Goal: Task Accomplishment & Management: Manage account settings

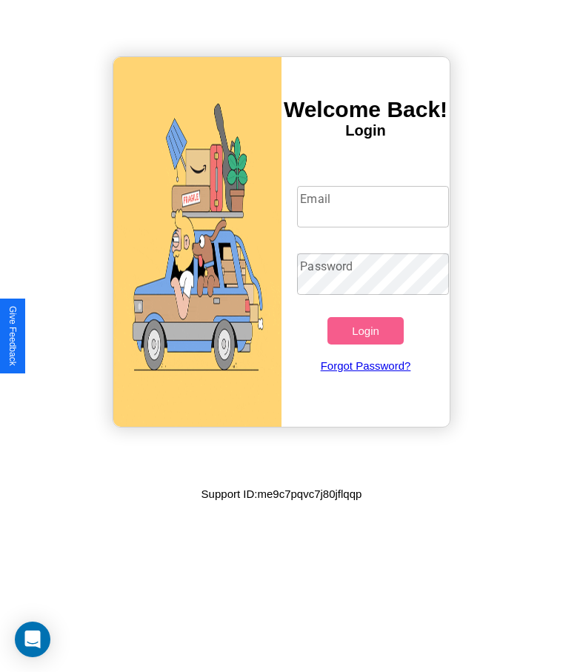
click at [373, 207] on input "Email" at bounding box center [372, 206] width 151 height 41
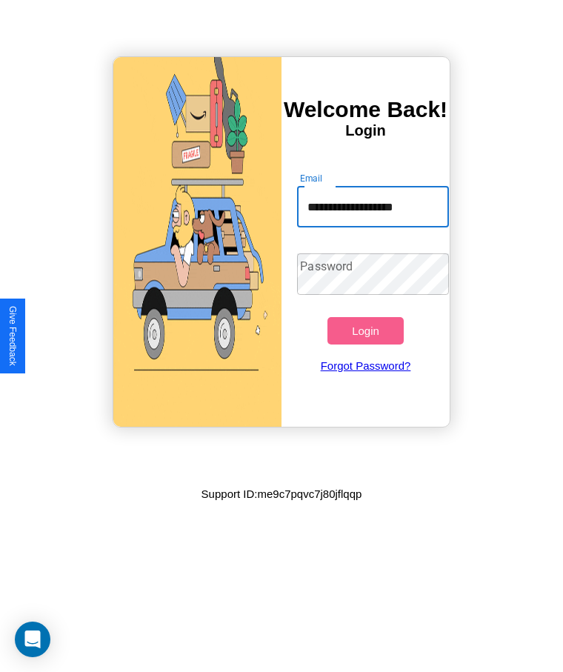
type input "**********"
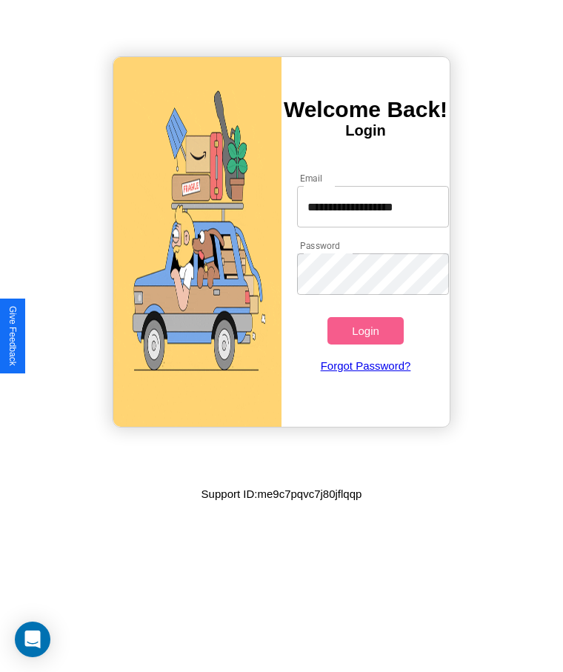
click at [365, 330] on button "Login" at bounding box center [365, 330] width 76 height 27
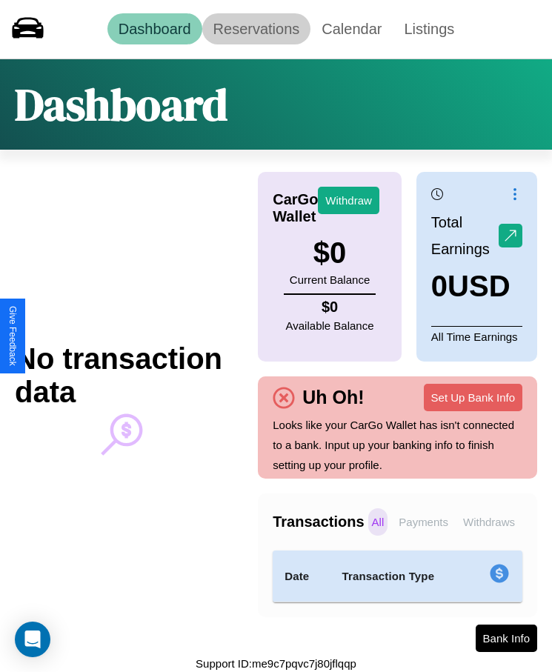
click at [256, 29] on link "Reservations" at bounding box center [256, 28] width 109 height 31
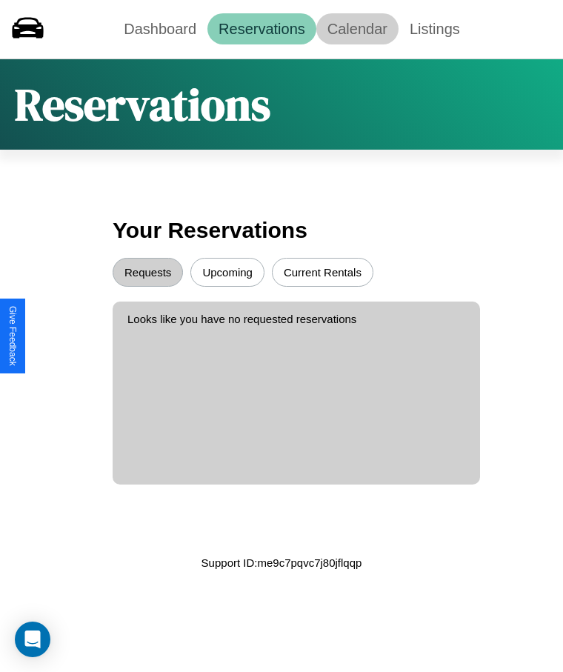
click at [357, 29] on link "Calendar" at bounding box center [357, 28] width 82 height 31
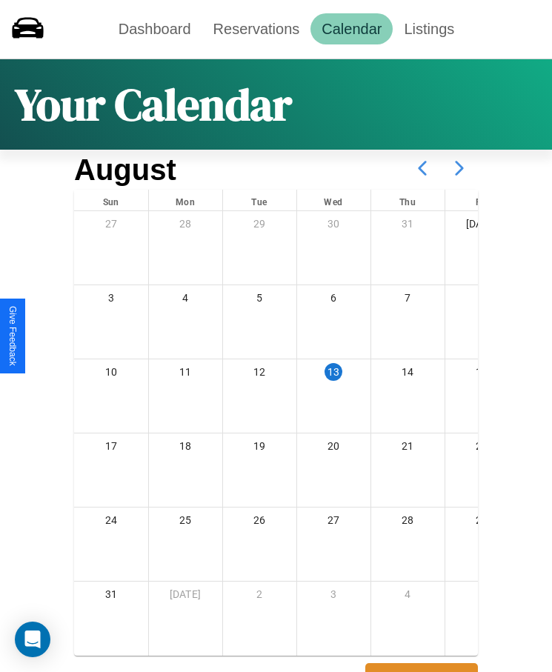
click at [459, 168] on icon at bounding box center [459, 168] width 37 height 37
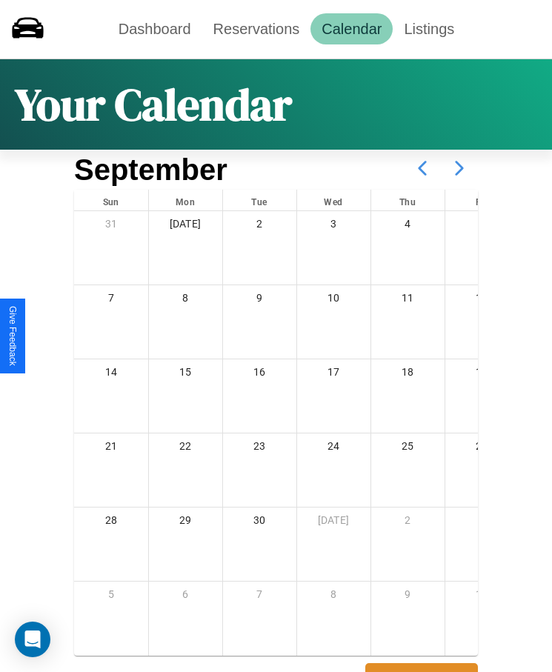
click at [459, 168] on icon at bounding box center [459, 168] width 37 height 37
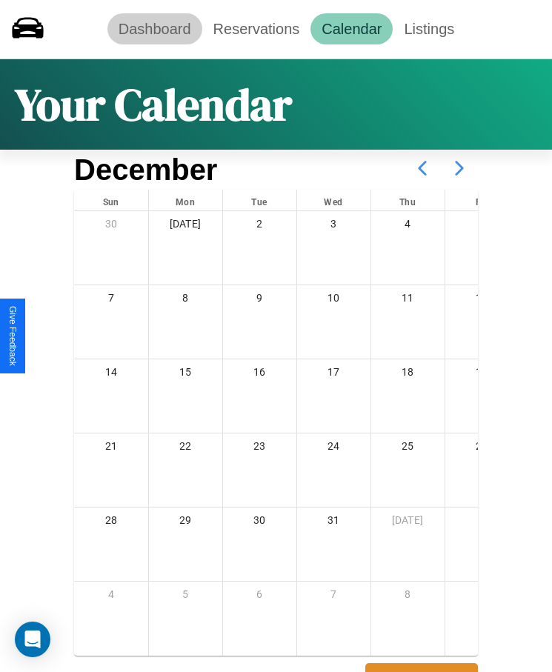
click at [154, 29] on link "Dashboard" at bounding box center [154, 28] width 95 height 31
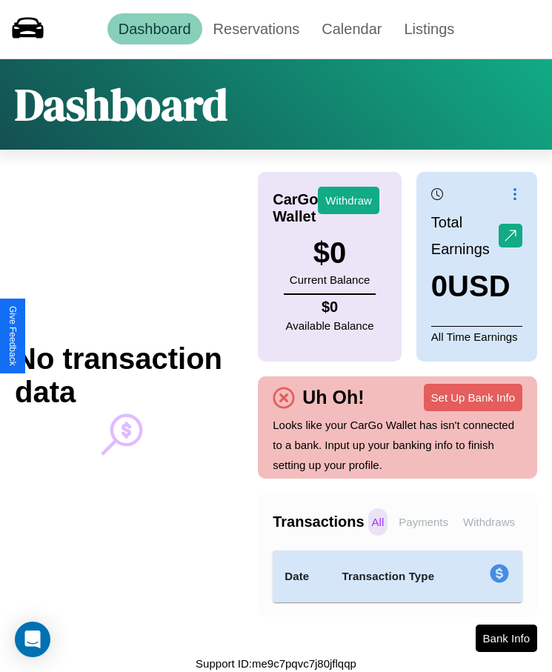
click at [488, 521] on p "Withdraws" at bounding box center [488, 521] width 59 height 27
click at [423, 521] on p "Payments" at bounding box center [423, 521] width 57 height 27
click at [488, 521] on p "Withdraws" at bounding box center [488, 521] width 59 height 27
click at [377, 521] on p "All" at bounding box center [378, 521] width 20 height 27
click at [423, 521] on p "Payments" at bounding box center [423, 521] width 57 height 27
